Goal: Find specific fact: Find contact information

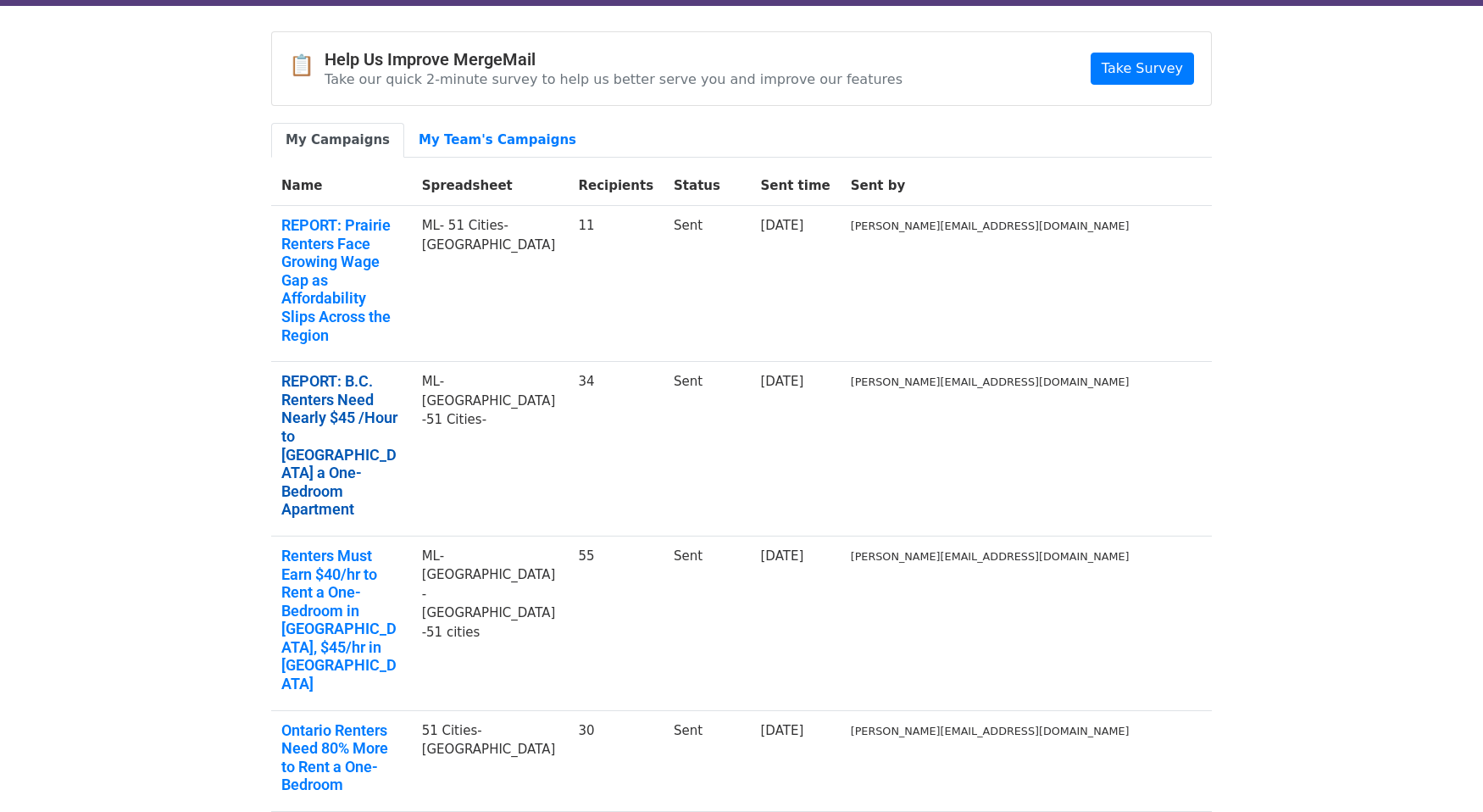
scroll to position [55, 0]
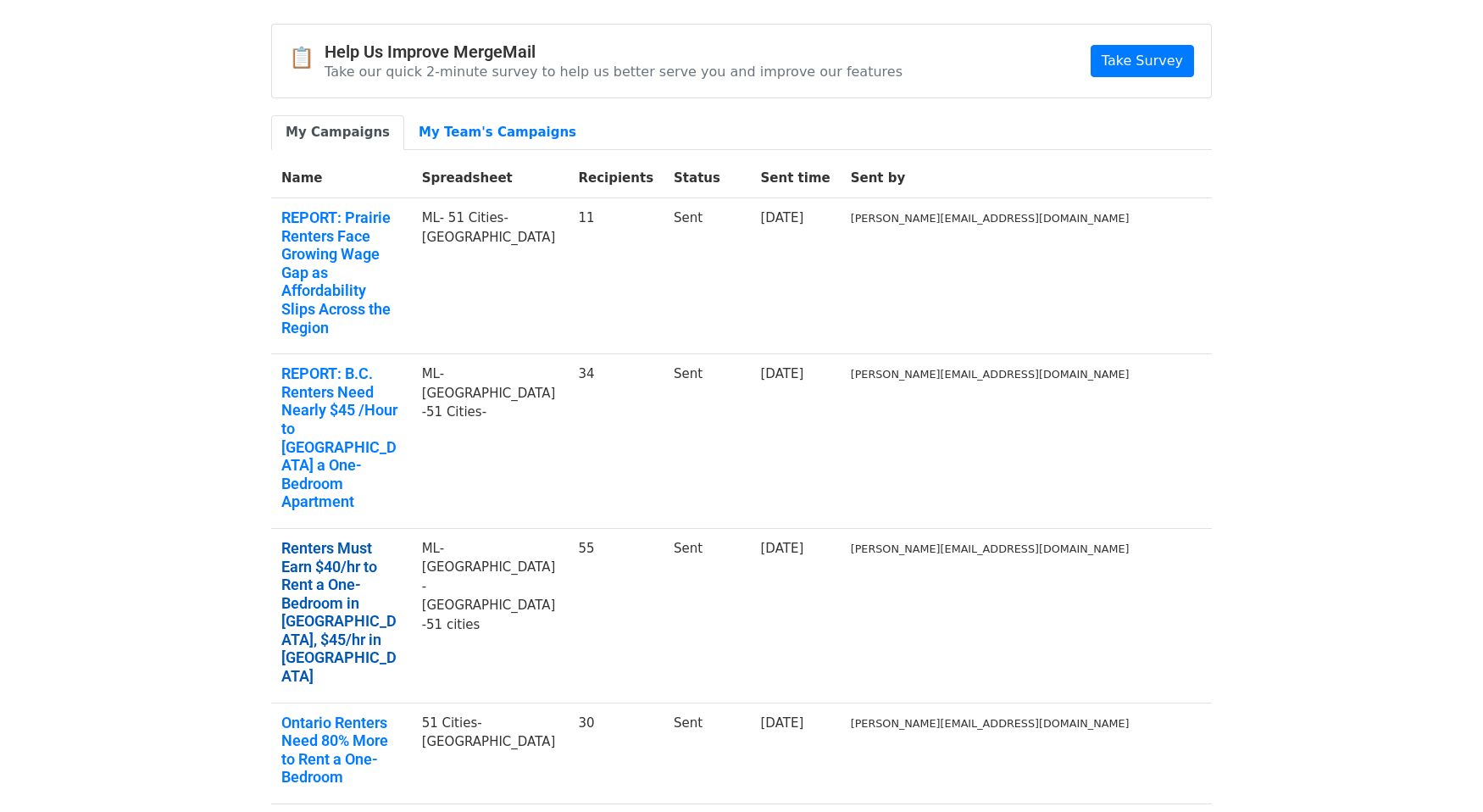
click at [402, 539] on link "Renters Must Earn $40/hr to Rent a One-Bedroom in GTA, $45/hr in Toronto" at bounding box center [341, 612] width 120 height 147
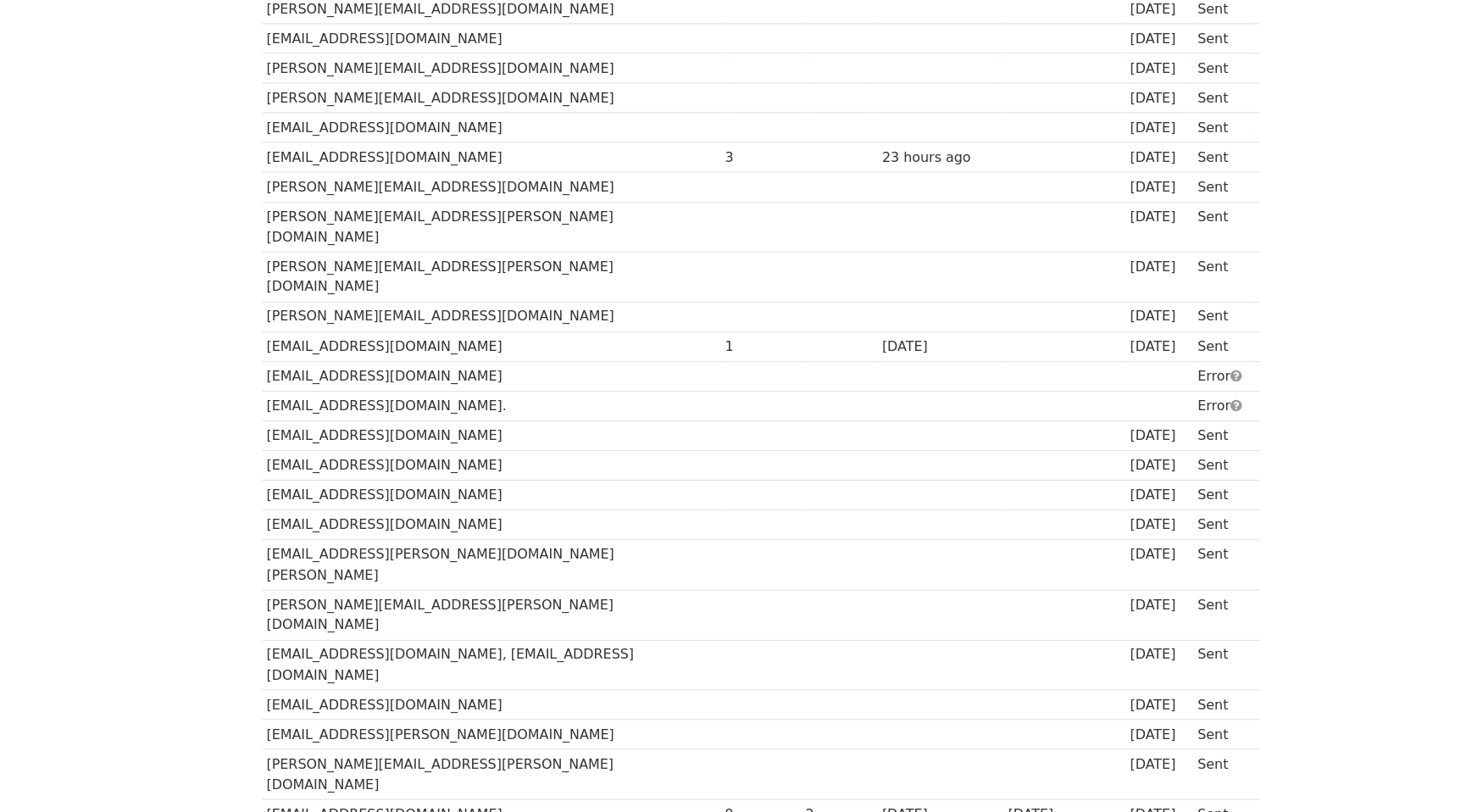
scroll to position [267, 0]
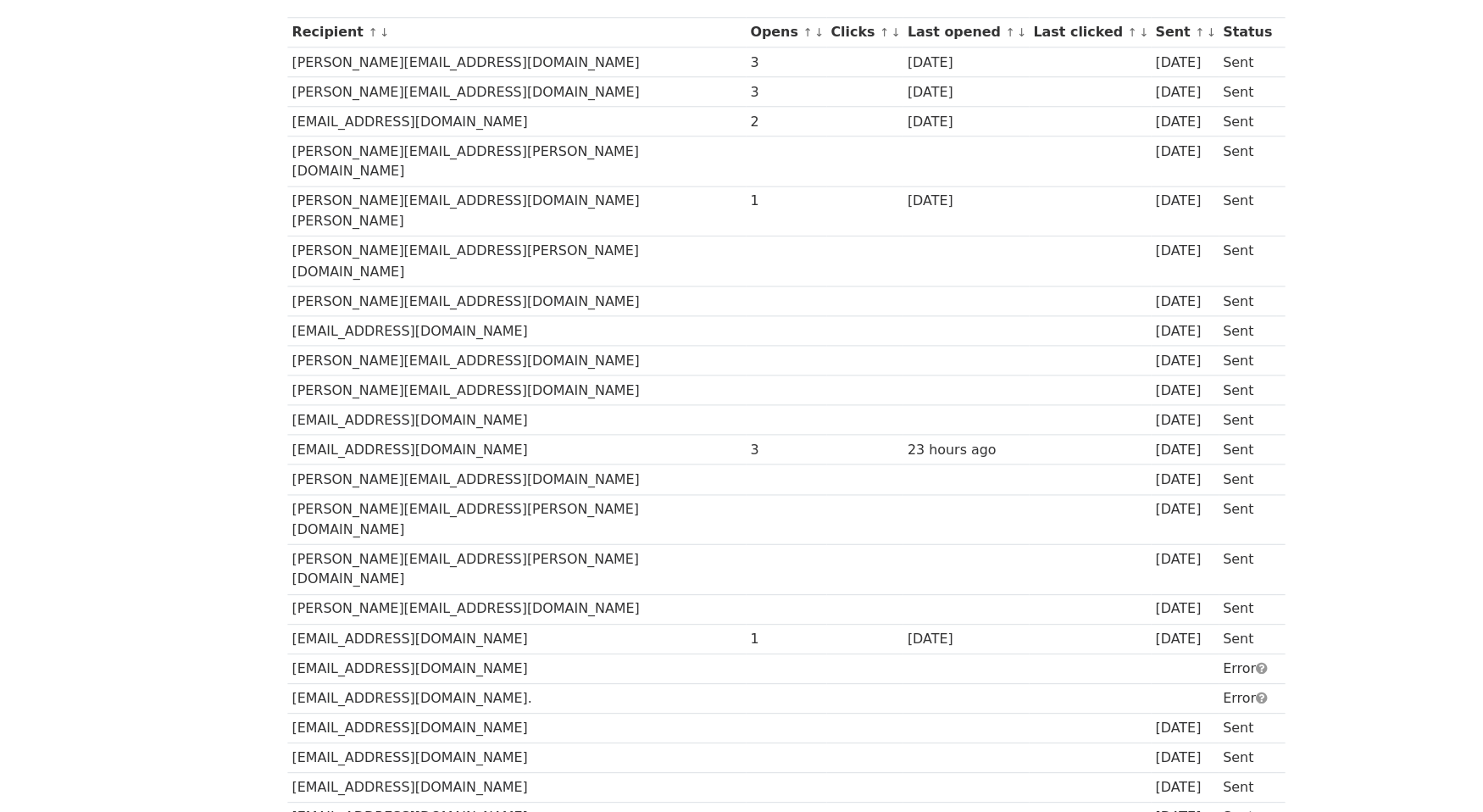
drag, startPoint x: 477, startPoint y: 536, endPoint x: 276, endPoint y: 541, distance: 201.1
click at [276, 617] on td "[EMAIL_ADDRESS][DOMAIN_NAME]" at bounding box center [488, 630] width 432 height 28
copy td "[EMAIL_ADDRESS][DOMAIN_NAME]"
